Goal: Task Accomplishment & Management: Manage account settings

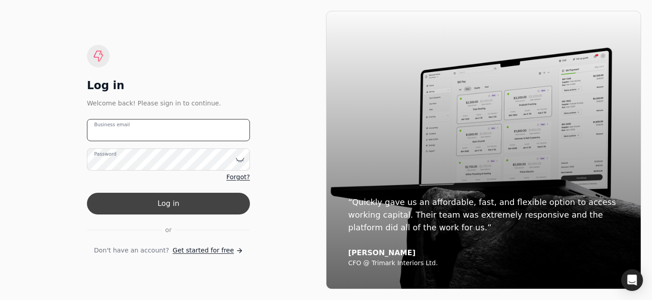
type email "[PERSON_NAME][EMAIL_ADDRESS][DOMAIN_NAME]"
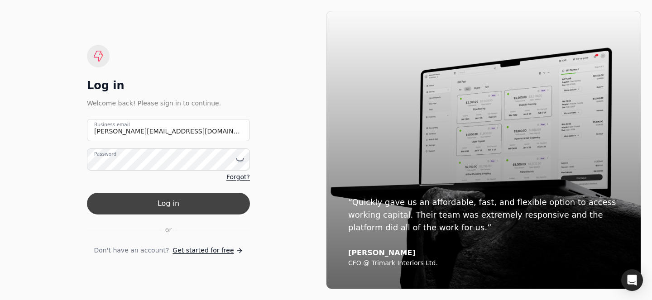
click at [160, 196] on button "Log in" at bounding box center [168, 204] width 163 height 22
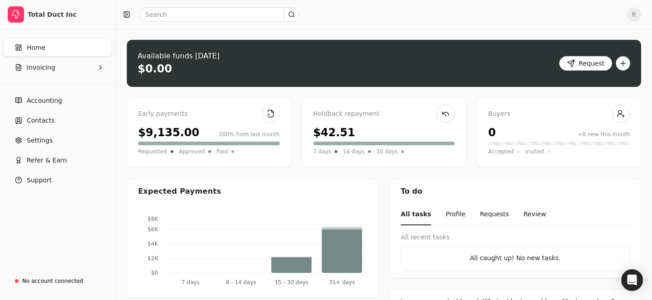
click at [375, 121] on div "Holdback repayment $42.51 7 days 14 days 30 days" at bounding box center [384, 133] width 164 height 70
click at [60, 67] on button "Invoicing" at bounding box center [58, 67] width 108 height 18
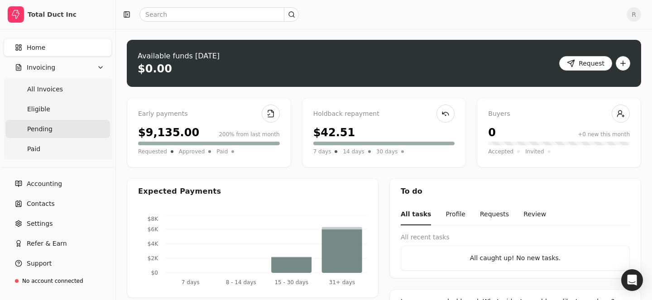
click at [60, 132] on link "Pending" at bounding box center [57, 129] width 105 height 18
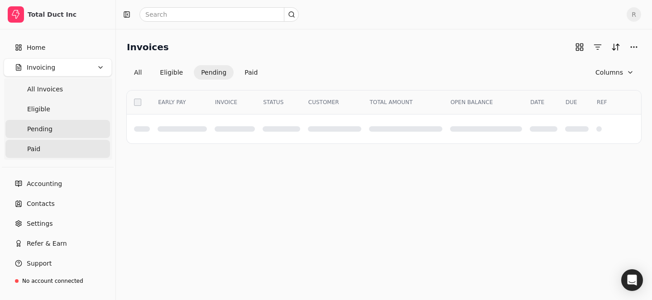
click at [60, 147] on link "Paid" at bounding box center [57, 149] width 105 height 18
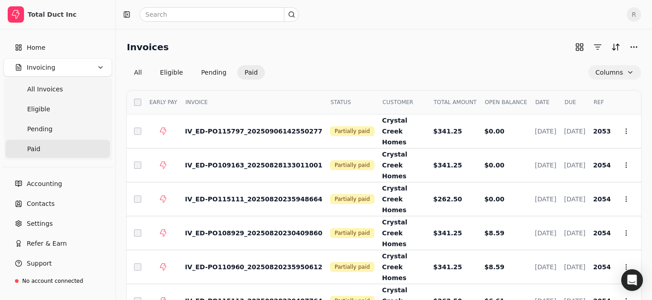
click at [612, 73] on button "Columns" at bounding box center [614, 72] width 53 height 14
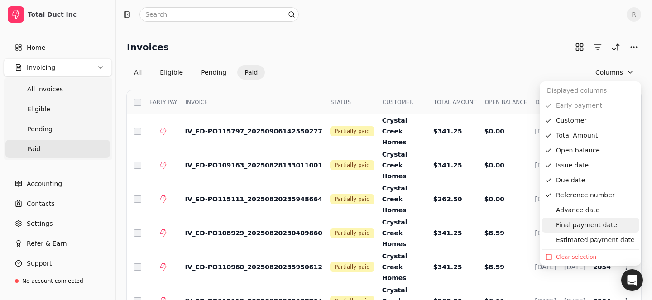
click at [561, 221] on div "Final payment date" at bounding box center [590, 225] width 98 height 15
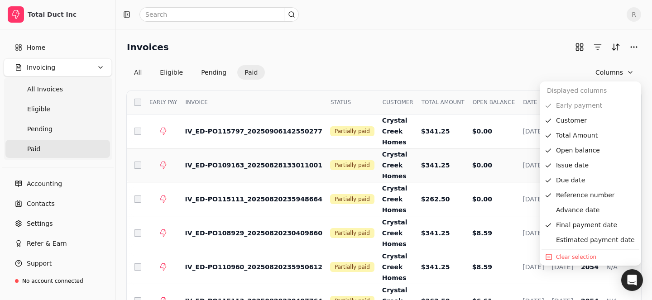
scroll to position [0, 63]
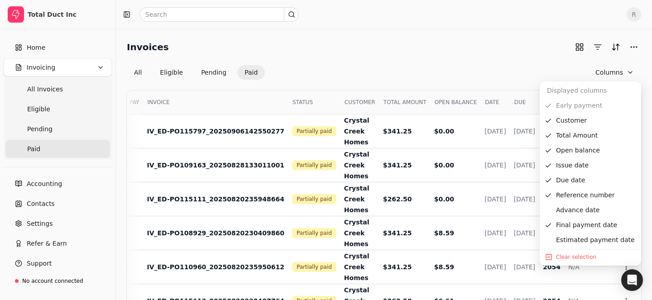
click at [516, 70] on div "All Eligible Pending Paid Columns" at bounding box center [384, 72] width 514 height 14
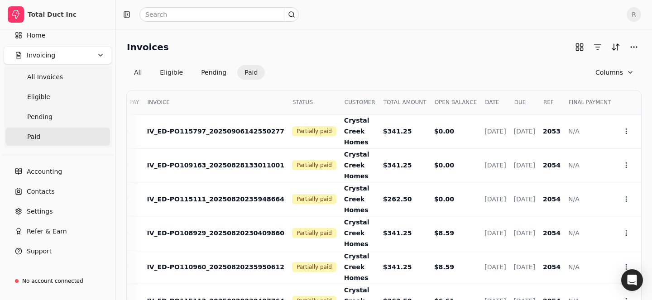
scroll to position [0, 0]
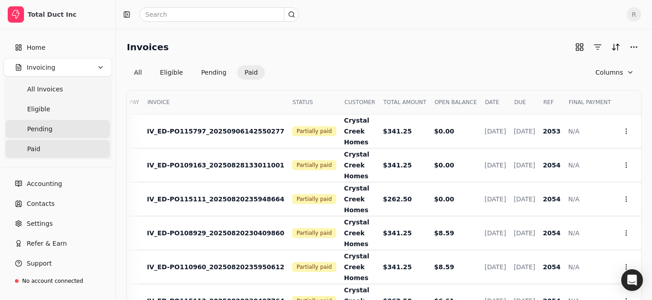
click at [56, 128] on link "Pending" at bounding box center [57, 129] width 105 height 18
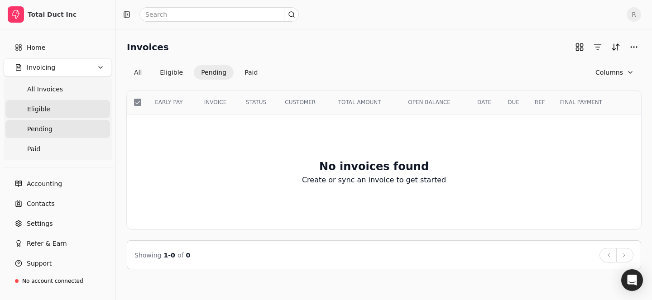
click at [64, 106] on link "Eligible" at bounding box center [57, 109] width 105 height 18
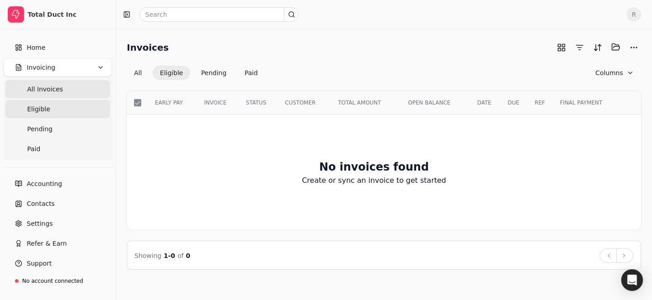
click at [81, 86] on Invoices "All Invoices" at bounding box center [57, 89] width 105 height 18
